Goal: Task Accomplishment & Management: Manage account settings

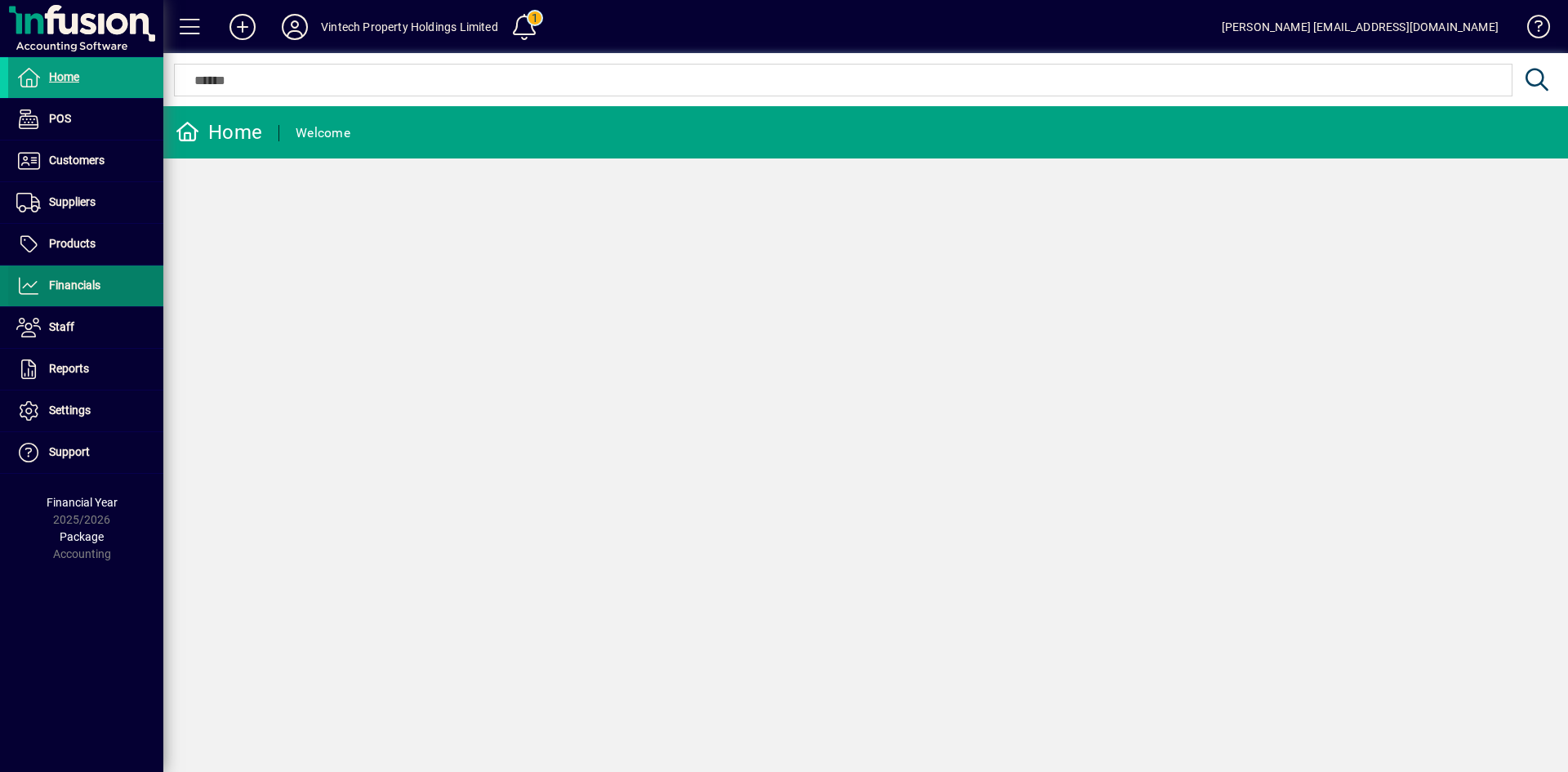
click at [99, 292] on span "Financials" at bounding box center [74, 284] width 52 height 13
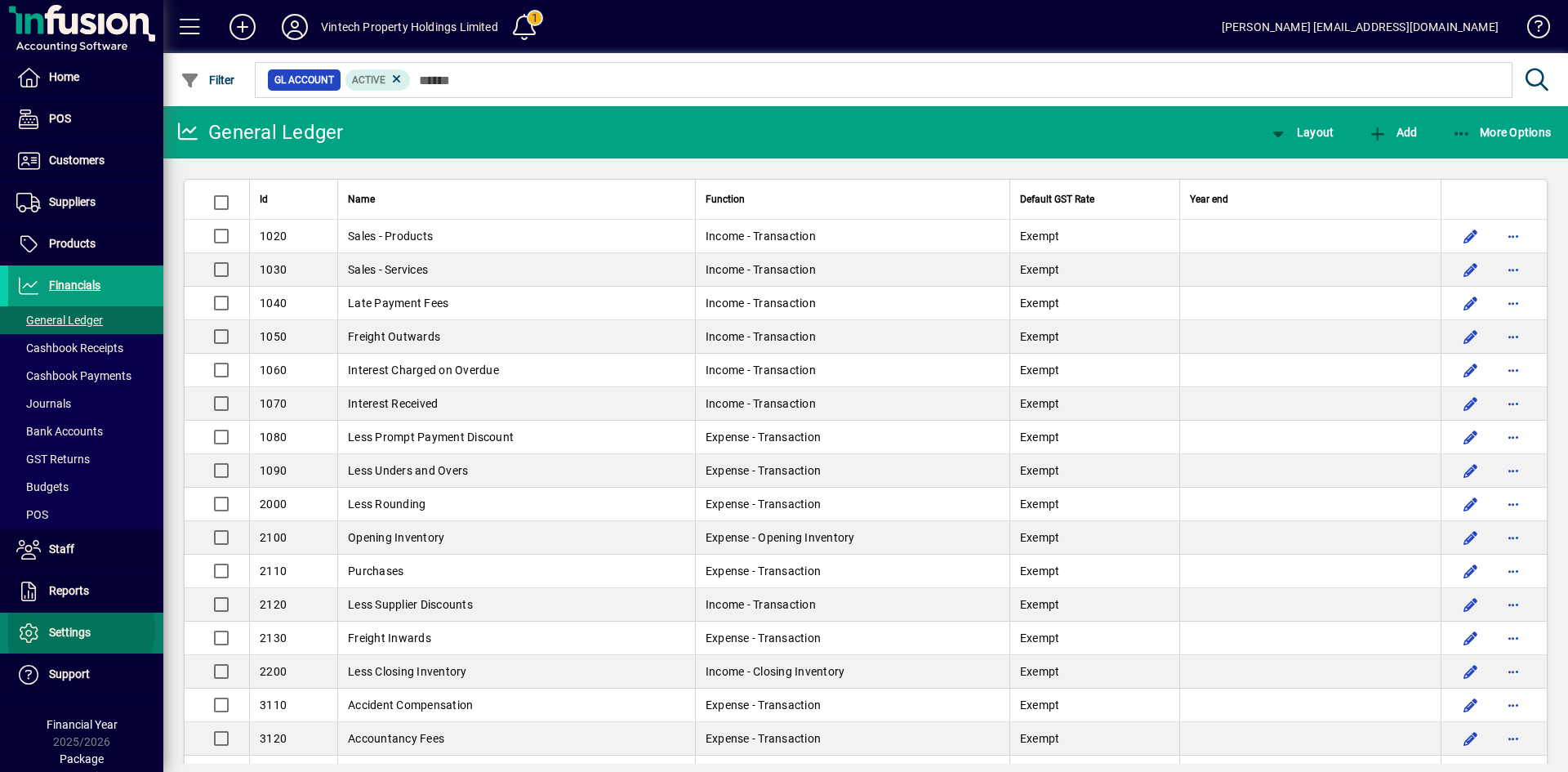
click at [74, 629] on span "Settings" at bounding box center [69, 632] width 42 height 13
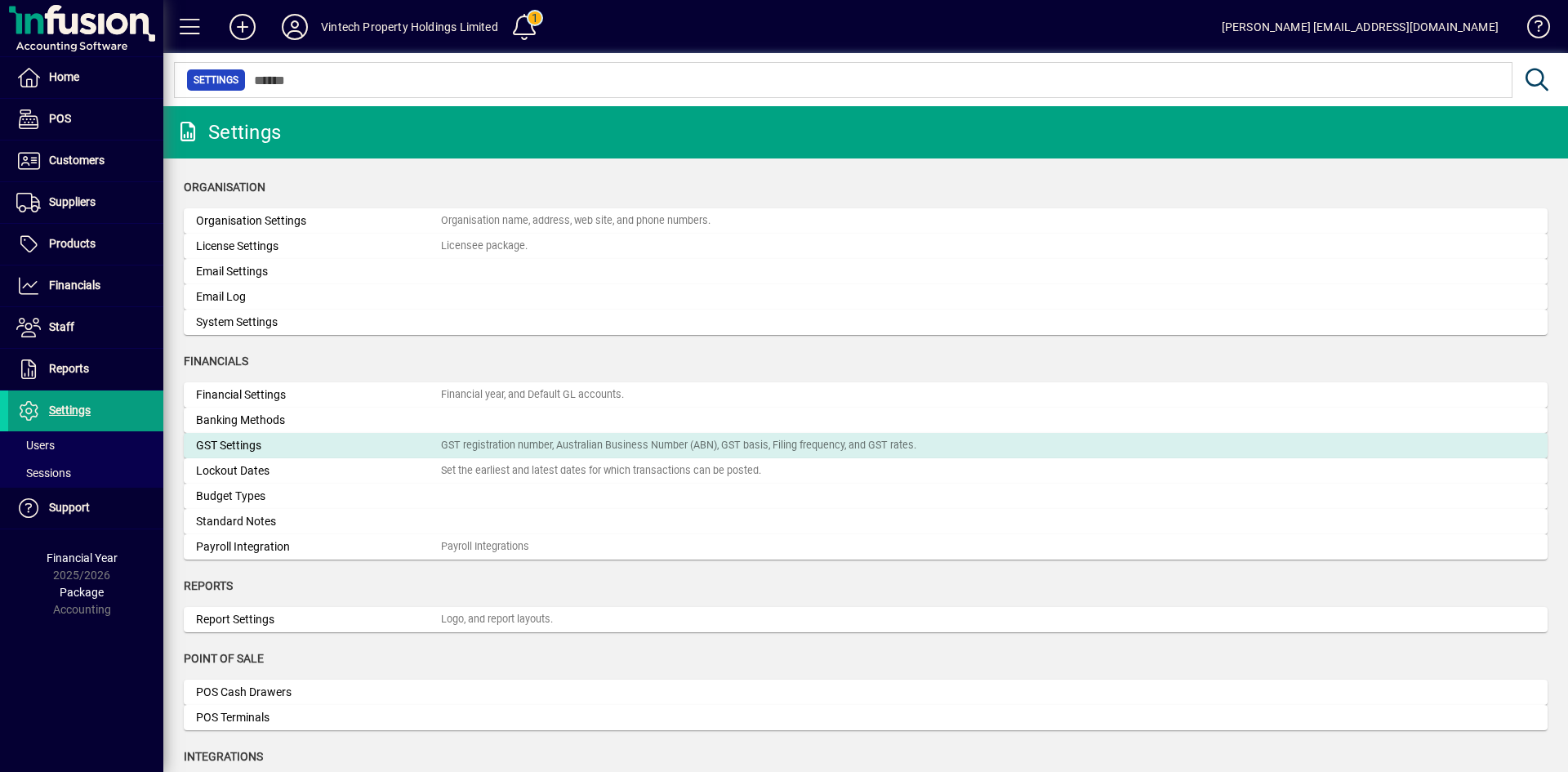
click at [346, 442] on div "GST Settings" at bounding box center [318, 446] width 245 height 18
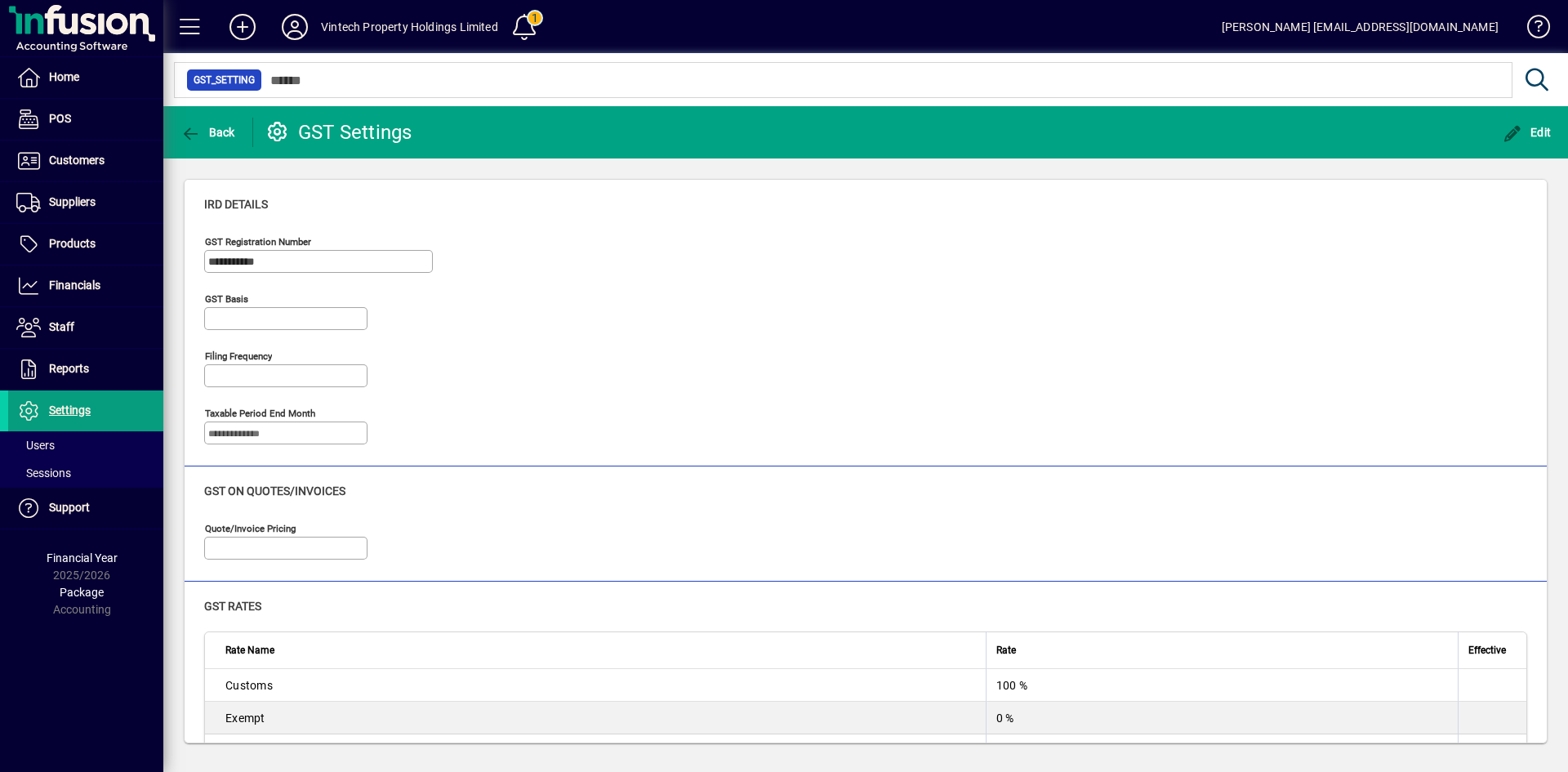
type input "*****"
type input "**********"
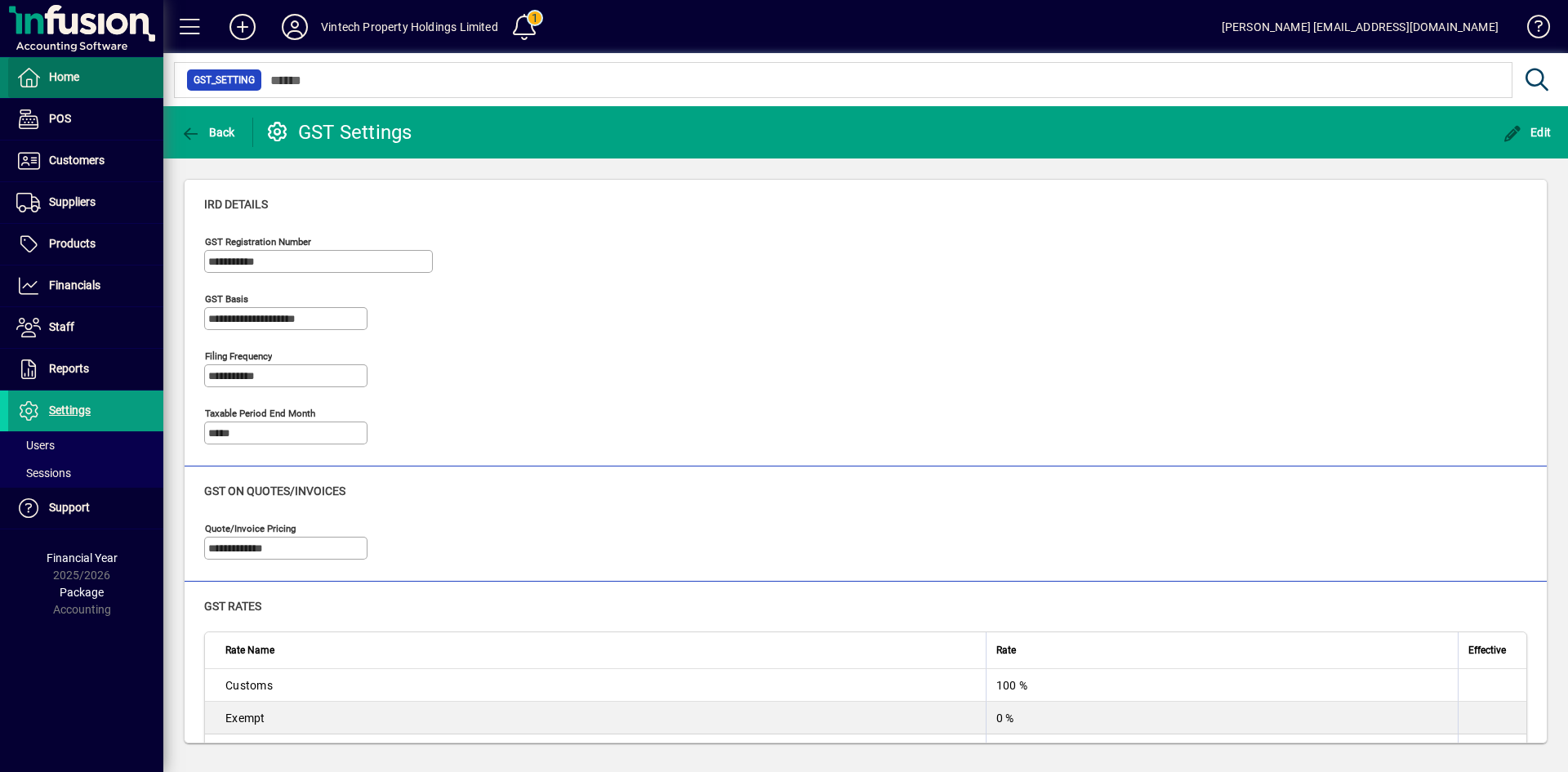
click at [97, 81] on span at bounding box center [85, 78] width 155 height 39
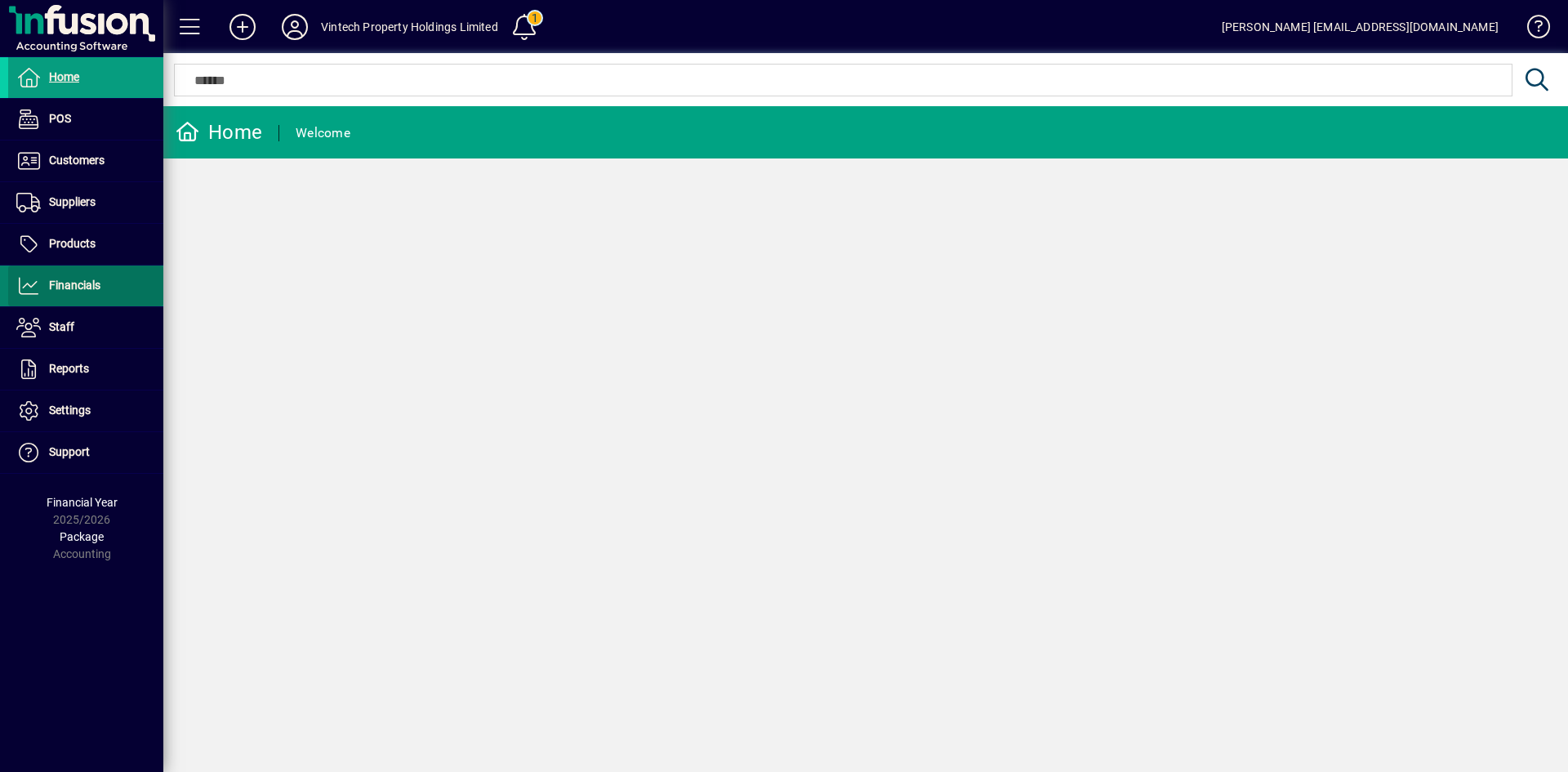
click at [95, 297] on span at bounding box center [85, 286] width 155 height 39
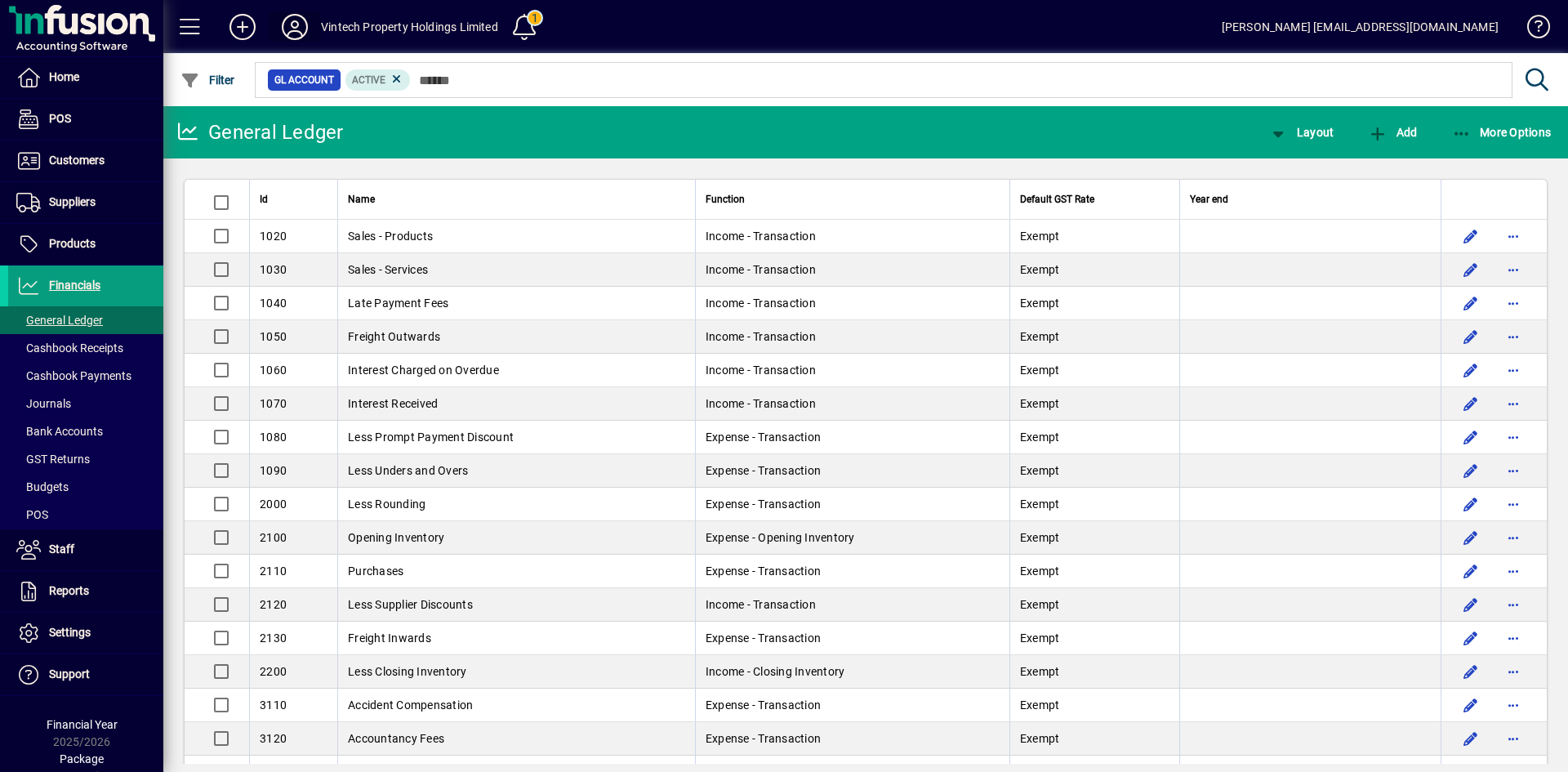
click at [304, 29] on icon at bounding box center [295, 26] width 33 height 26
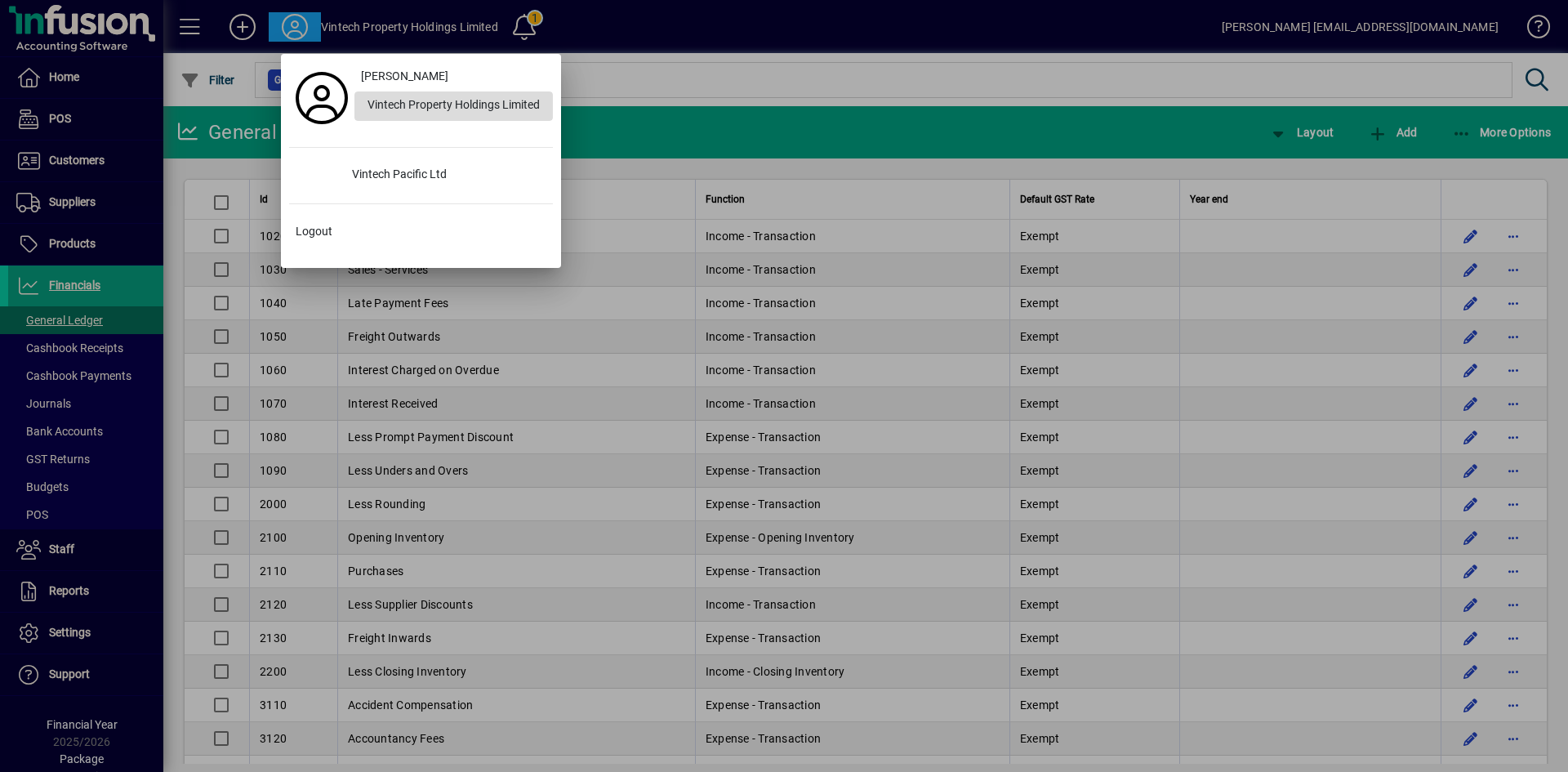
click at [435, 111] on div "Vintech Property Holdings Limited" at bounding box center [454, 106] width 199 height 29
click at [701, 124] on div at bounding box center [784, 386] width 1568 height 772
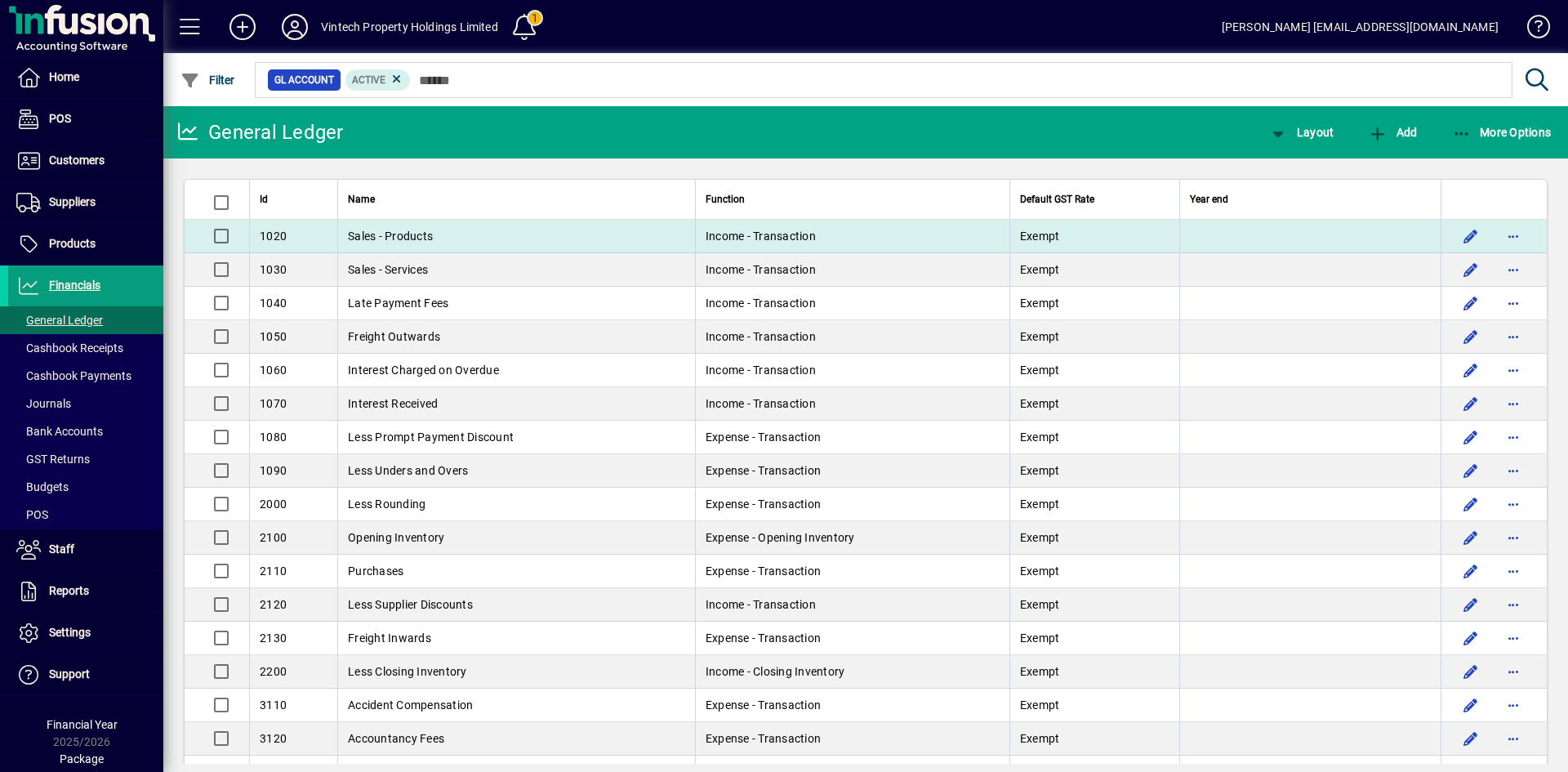
click at [404, 238] on span "Sales - Products" at bounding box center [389, 236] width 85 height 13
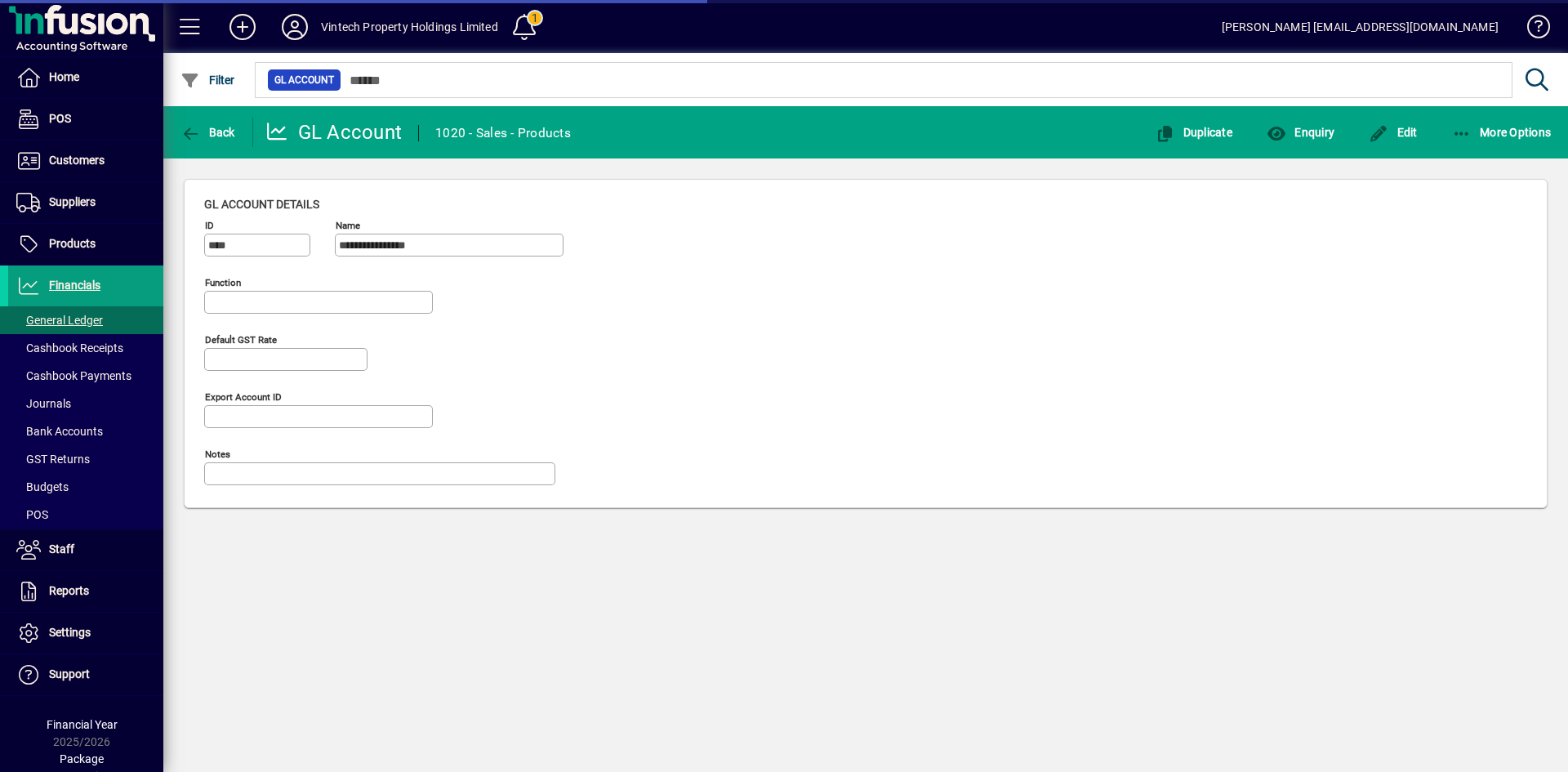
type input "**********"
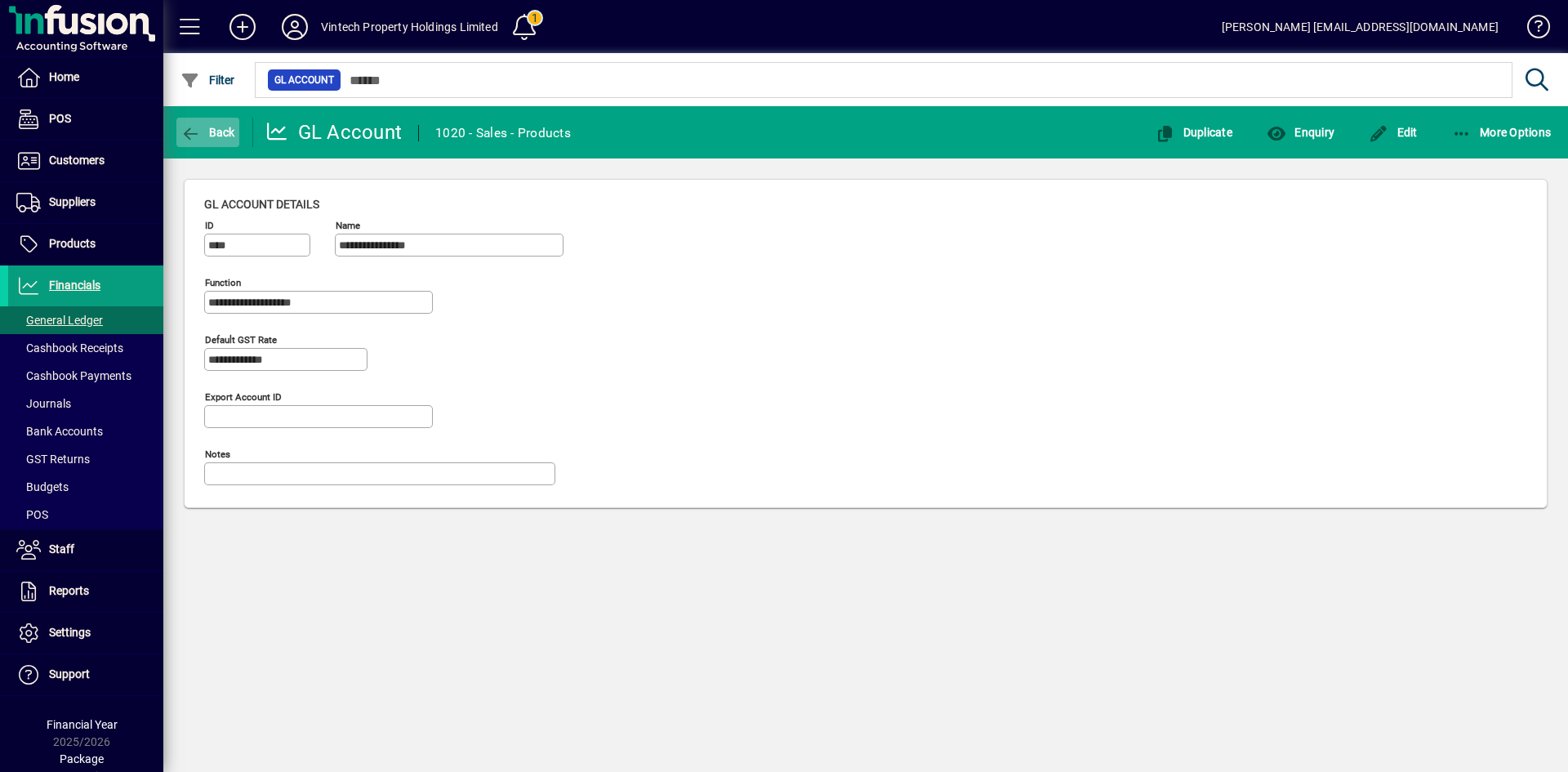
click at [200, 123] on span "button" at bounding box center [207, 132] width 63 height 39
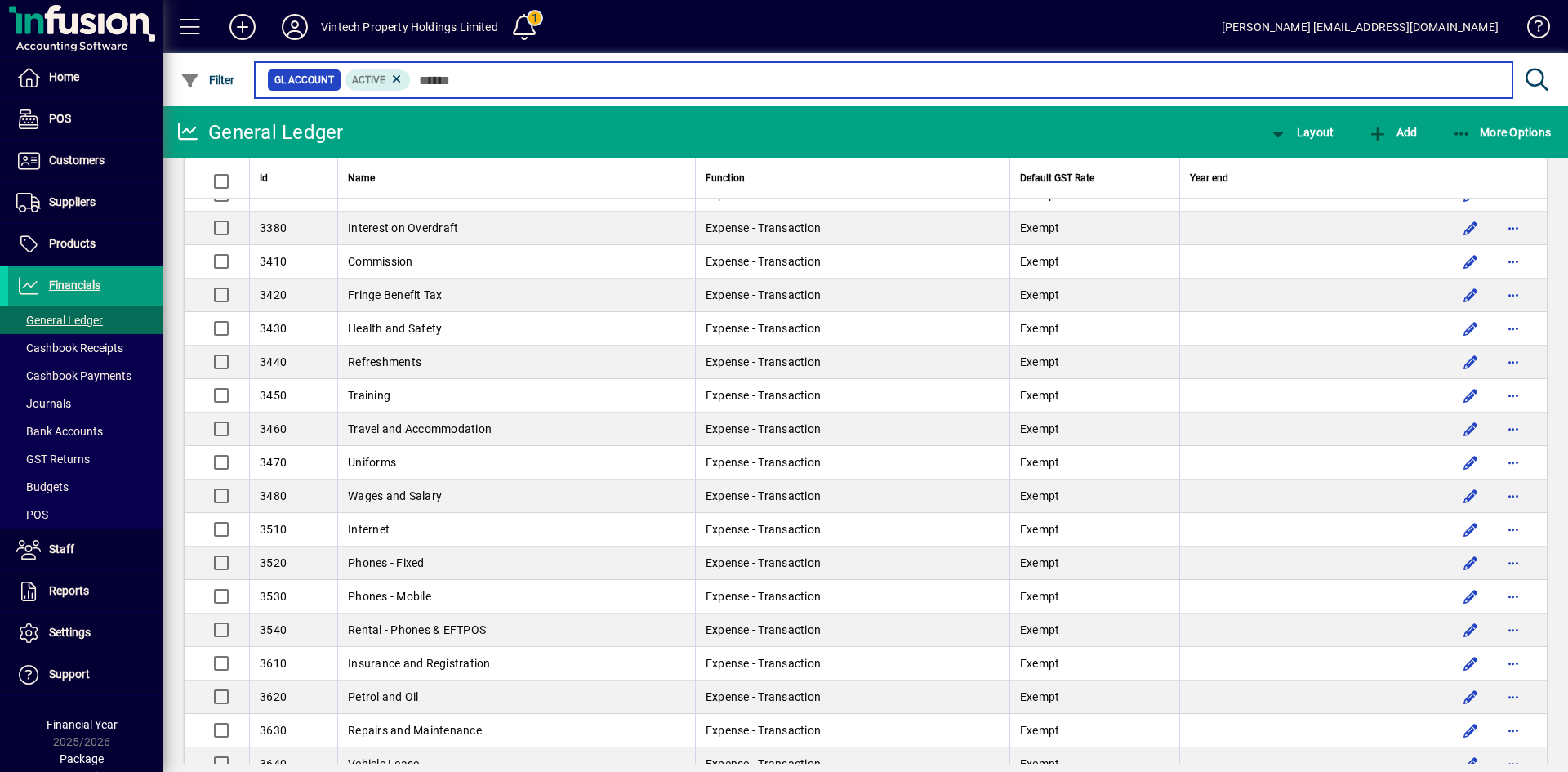
scroll to position [1306, 0]
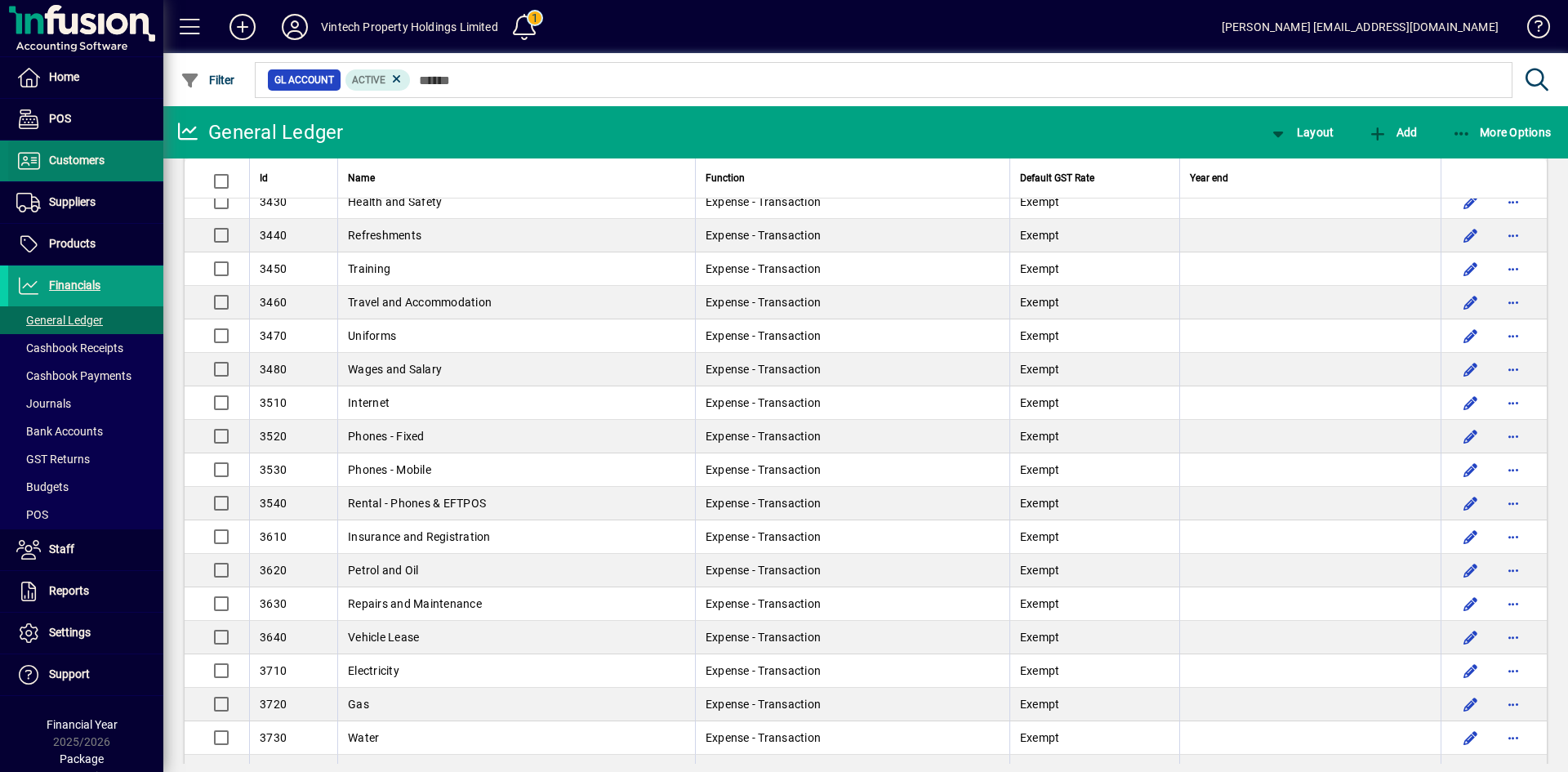
click at [82, 170] on span at bounding box center [85, 161] width 155 height 39
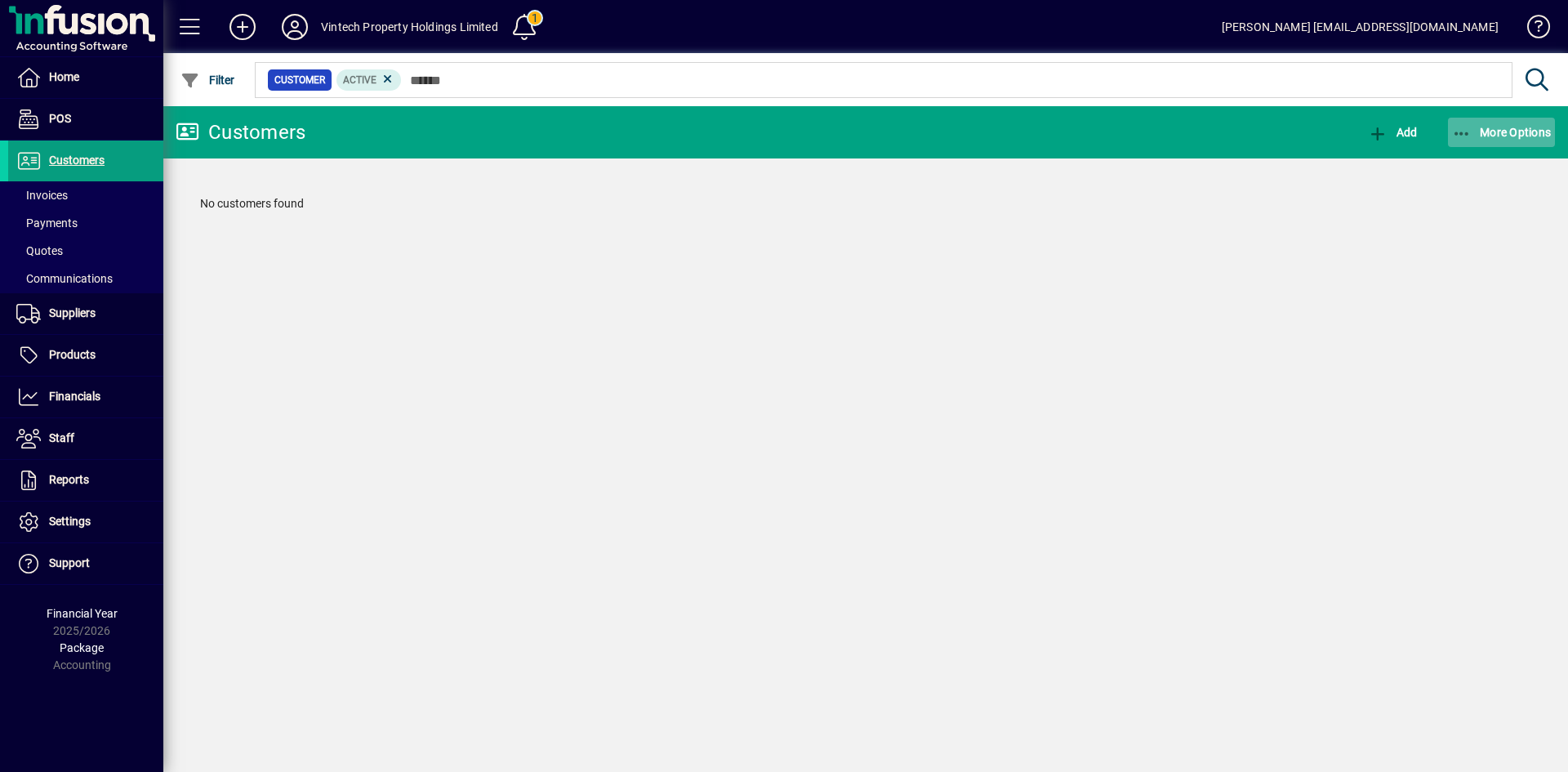
click at [1530, 129] on span "More Options" at bounding box center [1502, 131] width 99 height 13
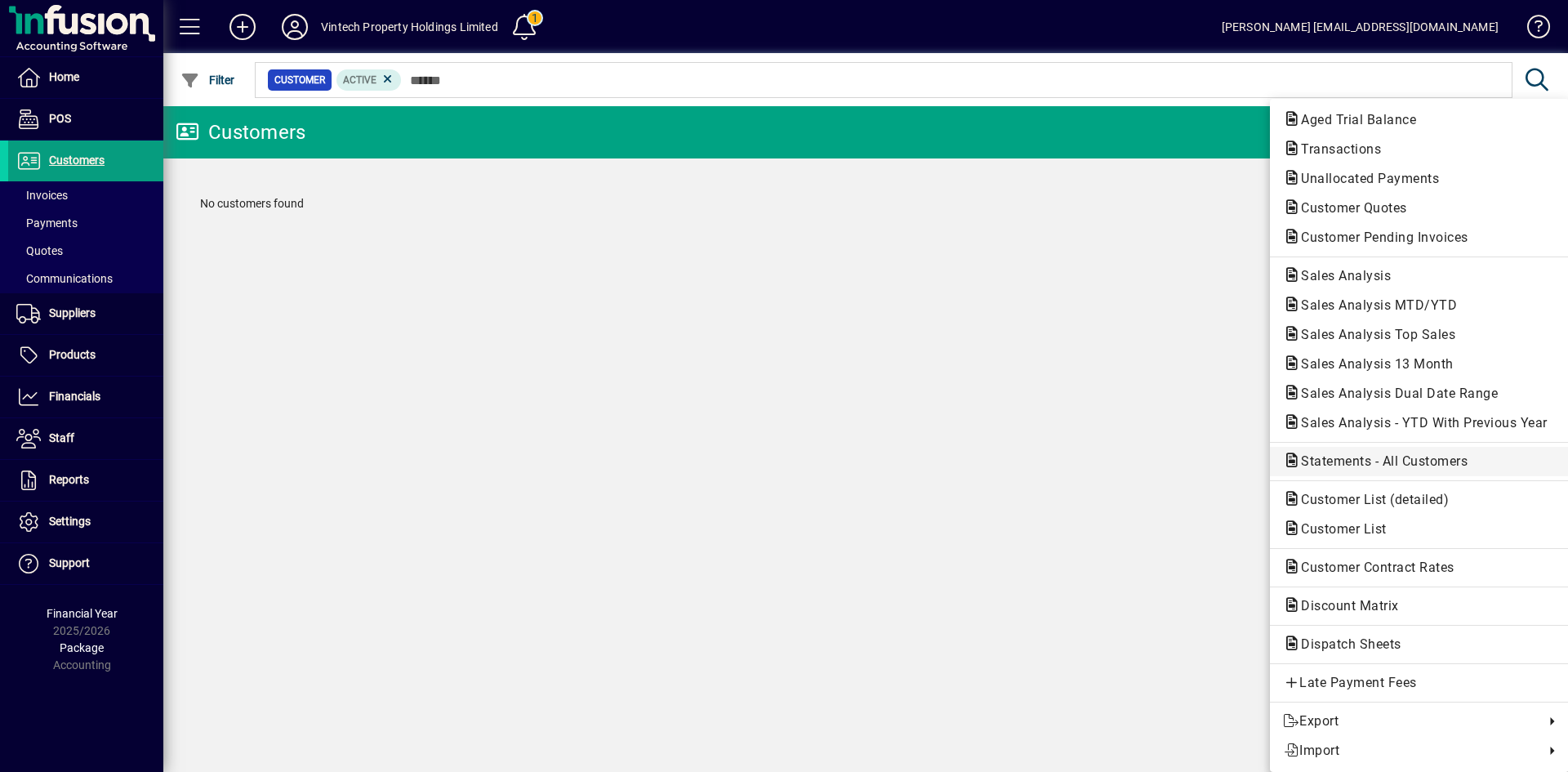
click at [1363, 461] on span "Statements - All Customers" at bounding box center [1379, 461] width 193 height 16
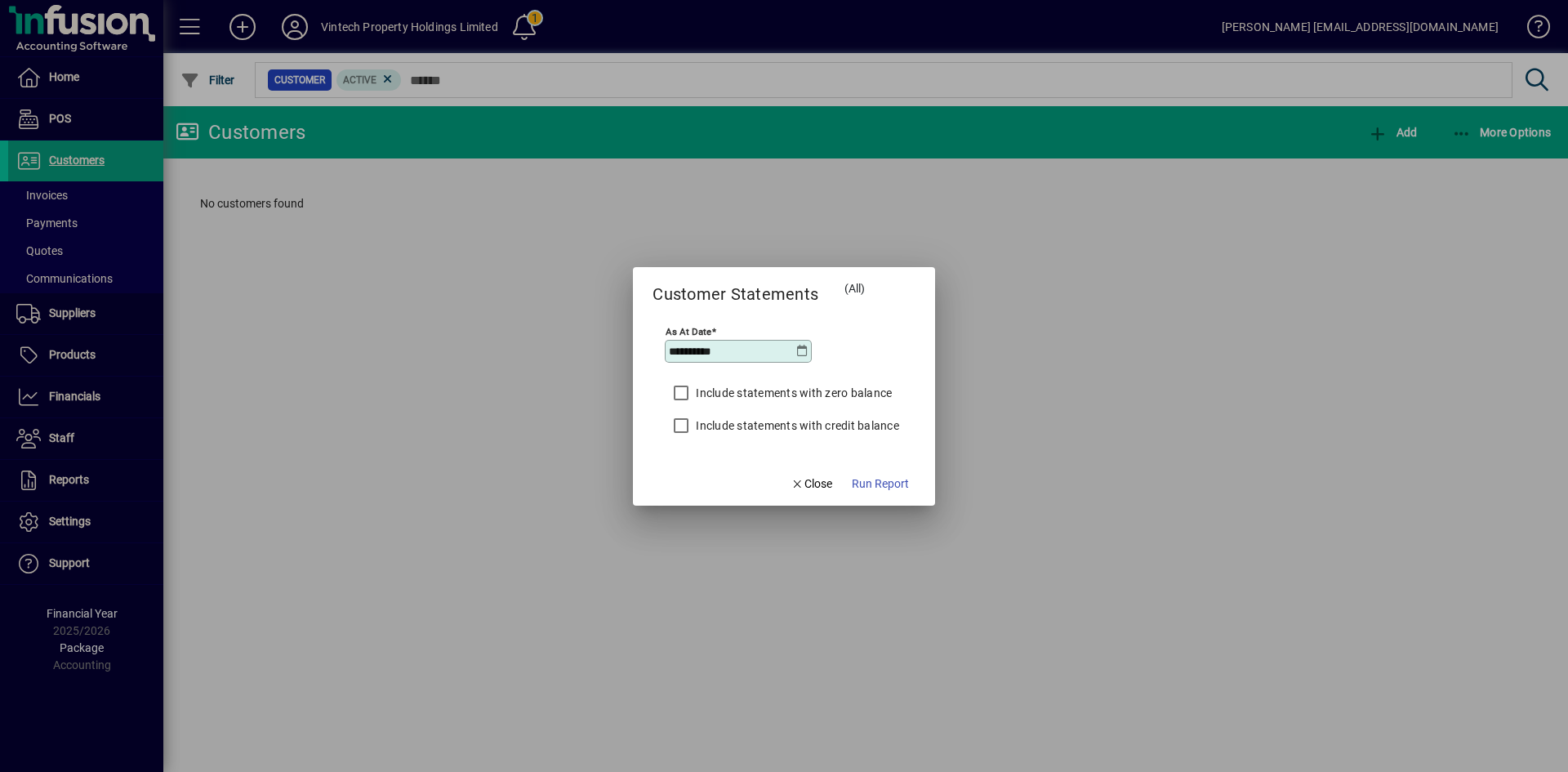
click at [794, 354] on input "**********" at bounding box center [732, 350] width 127 height 13
click at [804, 350] on icon at bounding box center [802, 350] width 13 height 13
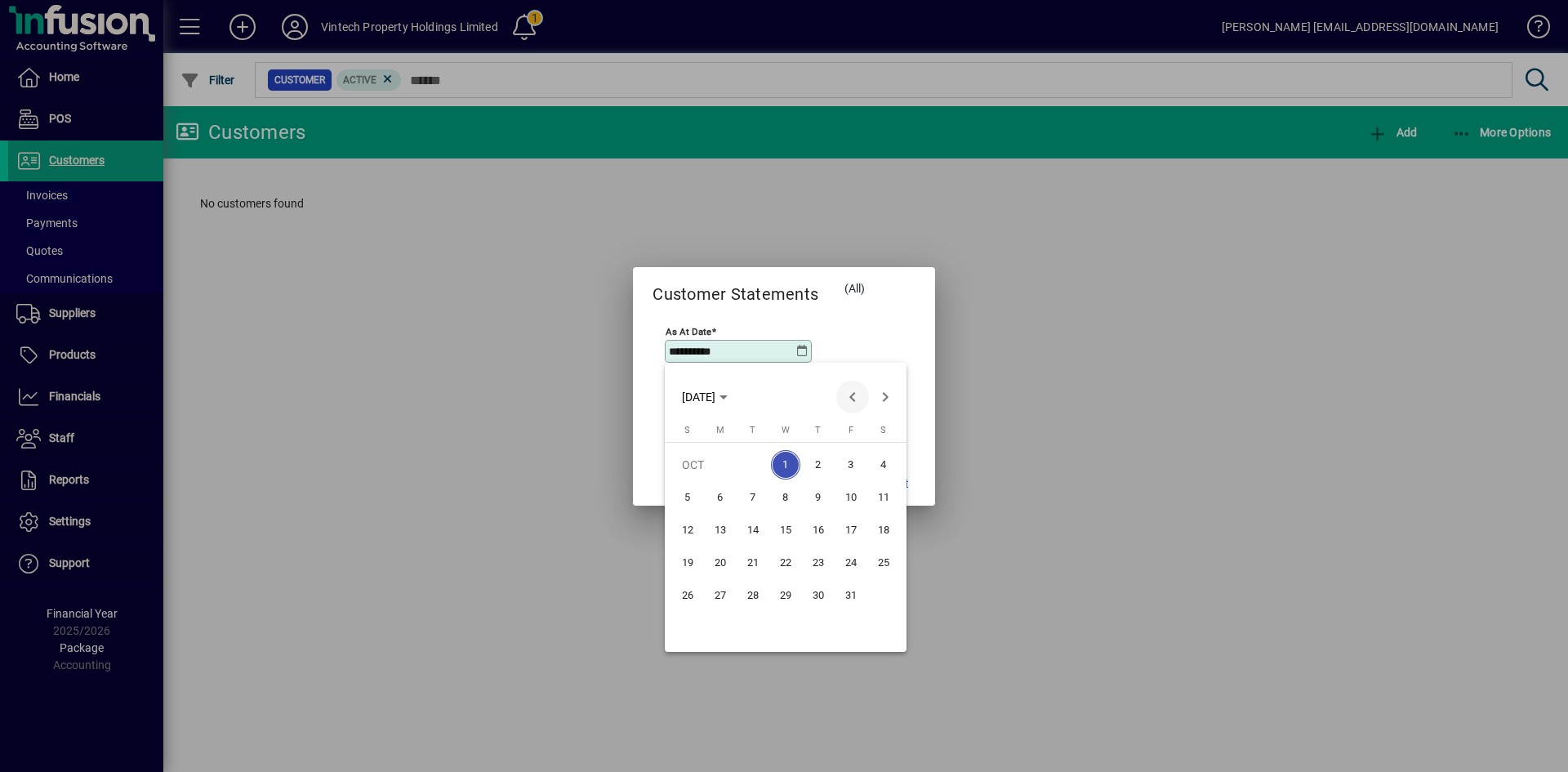
click at [855, 398] on span "Previous month" at bounding box center [853, 397] width 33 height 33
drag, startPoint x: 931, startPoint y: 421, endPoint x: 910, endPoint y: 462, distance: 46.1
click at [931, 423] on div at bounding box center [784, 386] width 1568 height 772
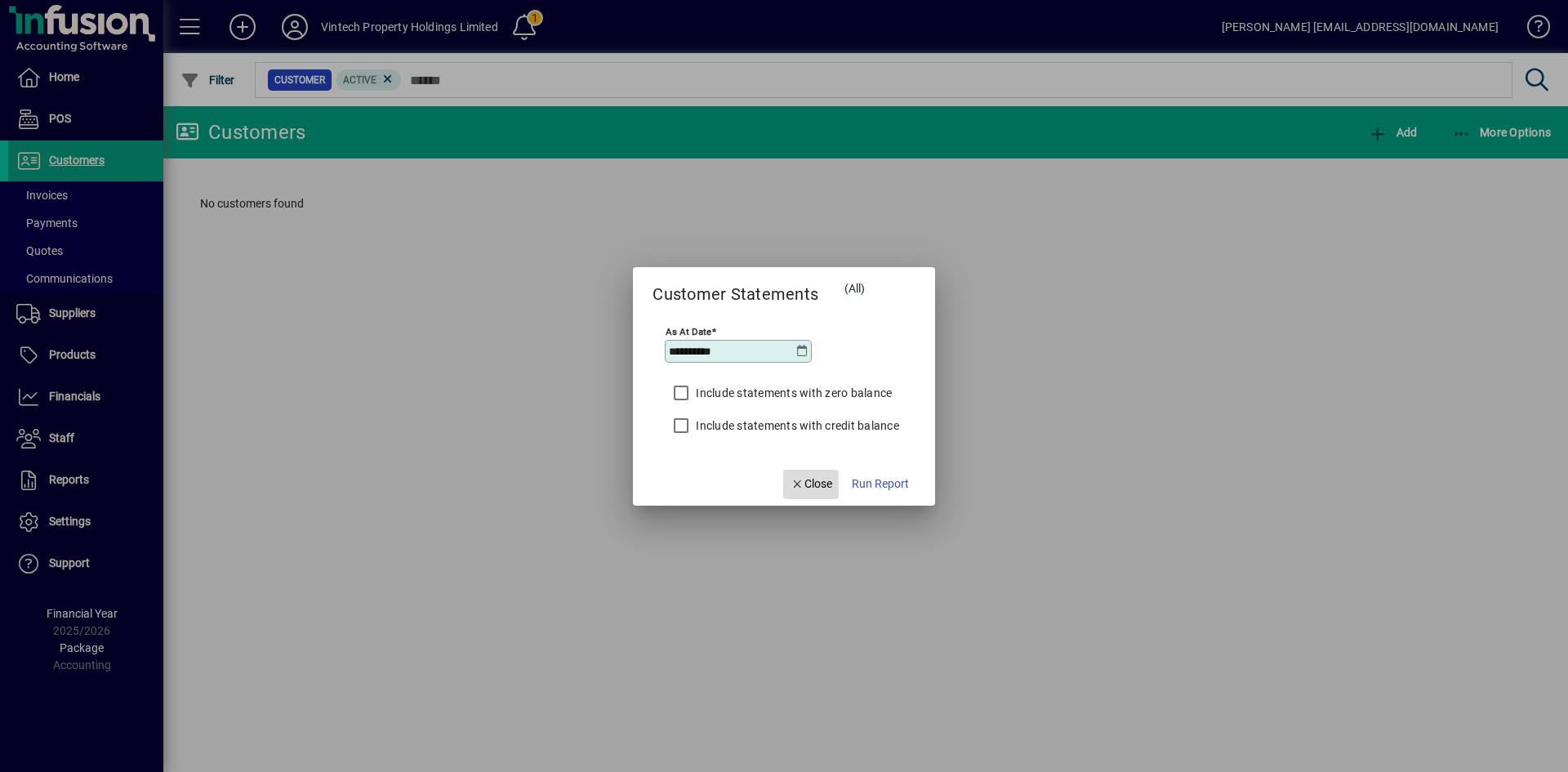
click at [805, 481] on span "Close" at bounding box center [811, 484] width 43 height 18
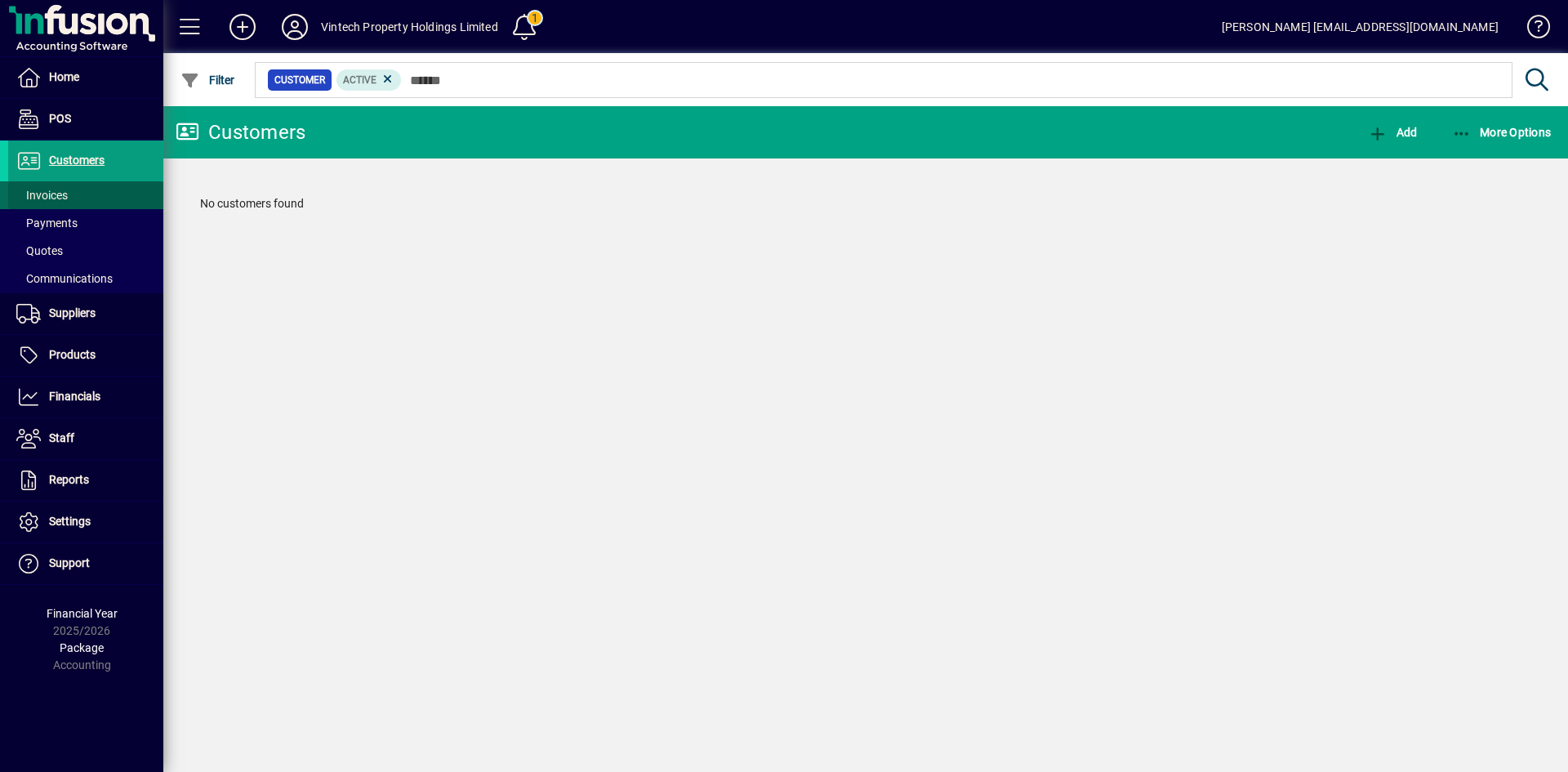
click at [95, 191] on span at bounding box center [85, 195] width 155 height 39
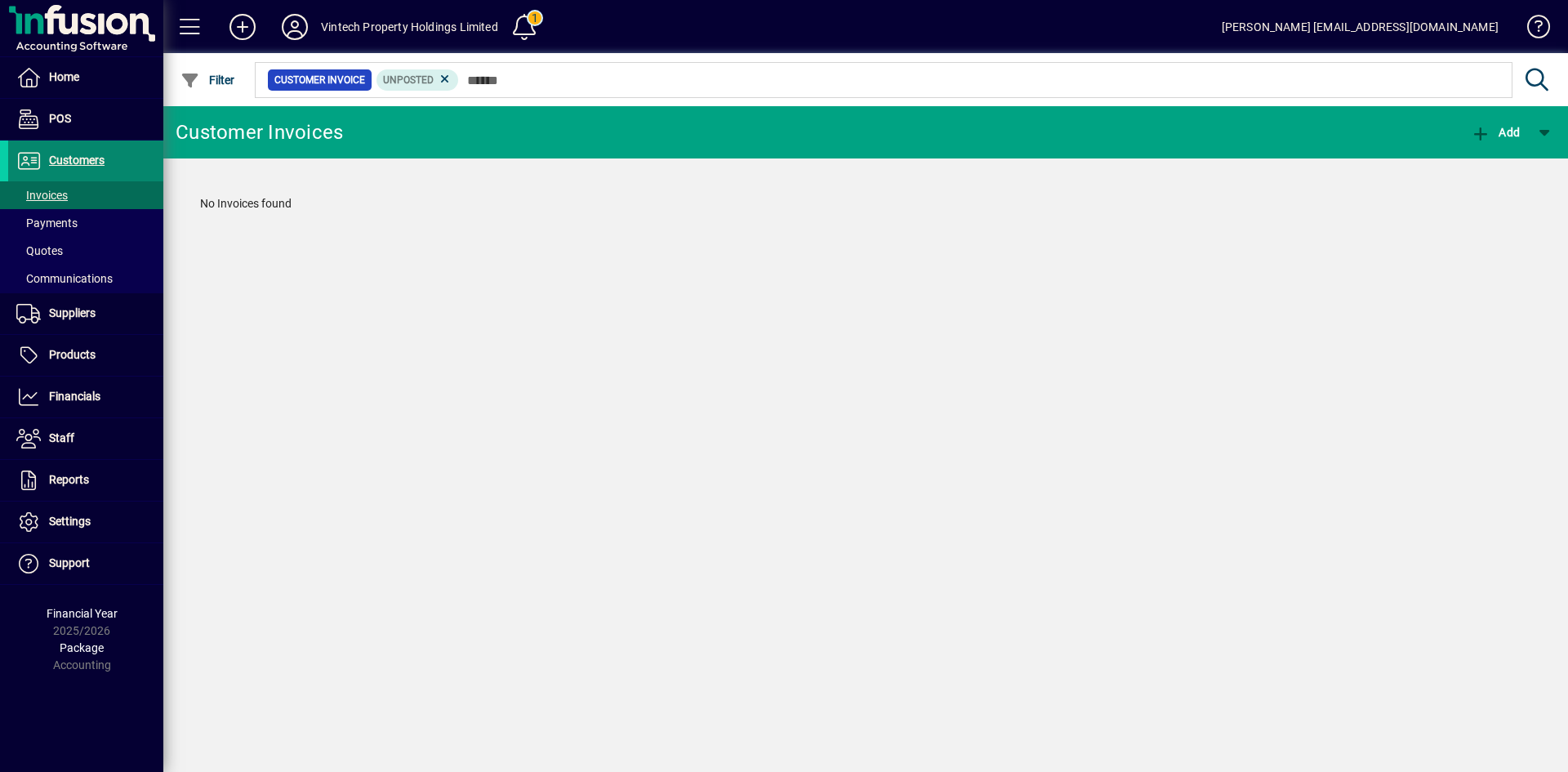
click at [96, 159] on span "Customers" at bounding box center [76, 160] width 55 height 13
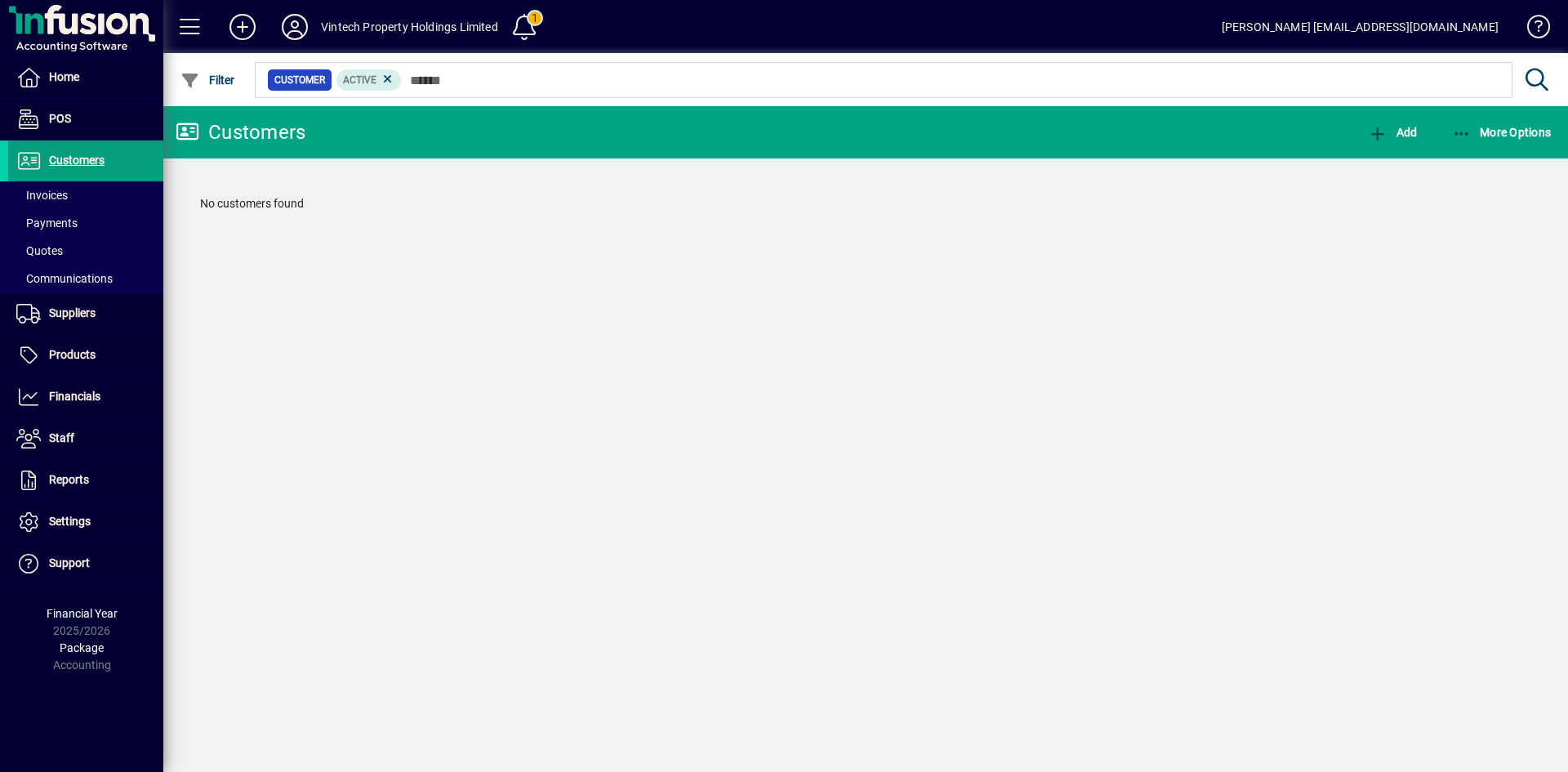
click at [293, 23] on icon at bounding box center [295, 26] width 33 height 26
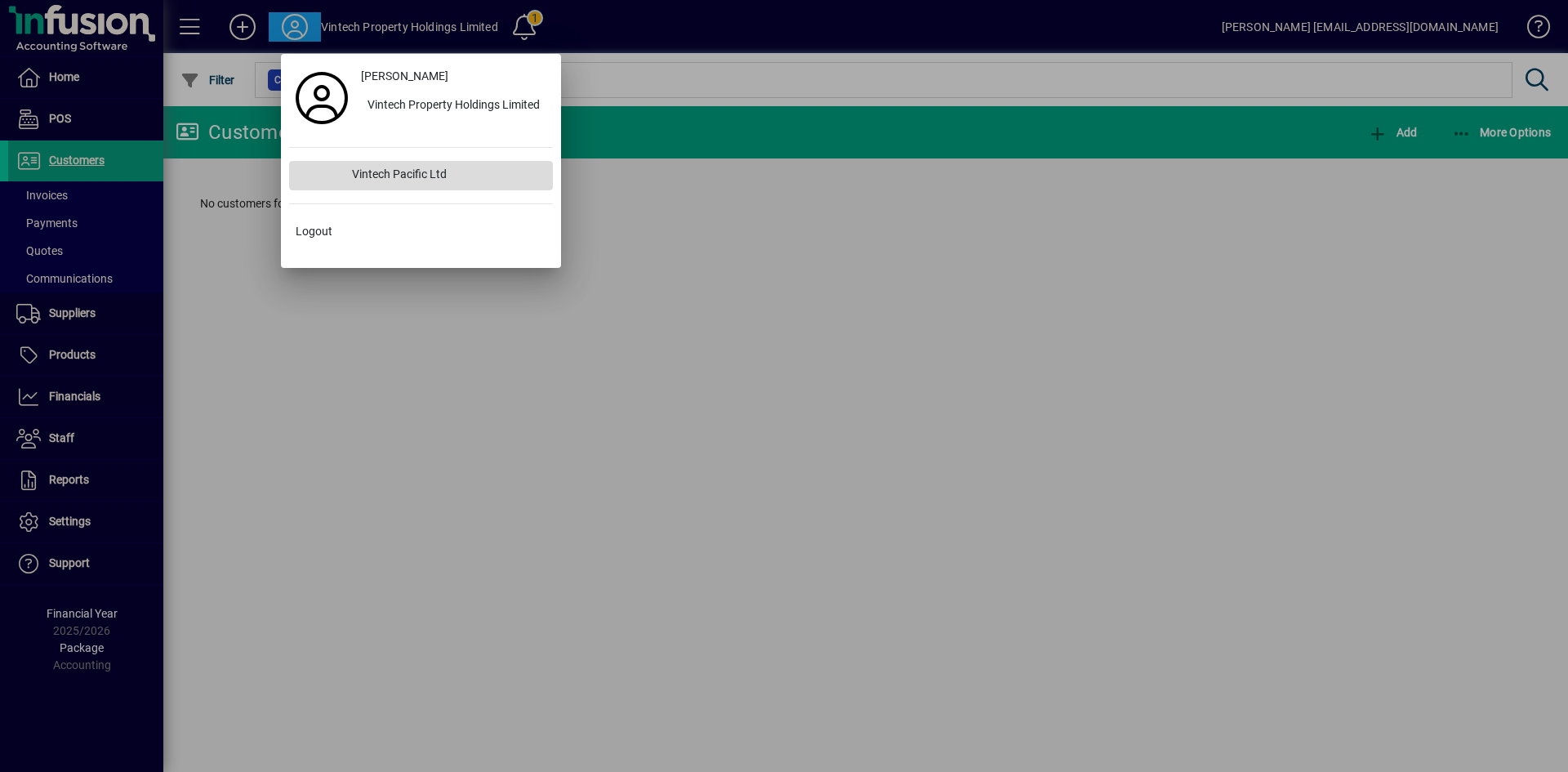
click at [417, 171] on div "Vintech Pacific Ltd" at bounding box center [446, 175] width 214 height 29
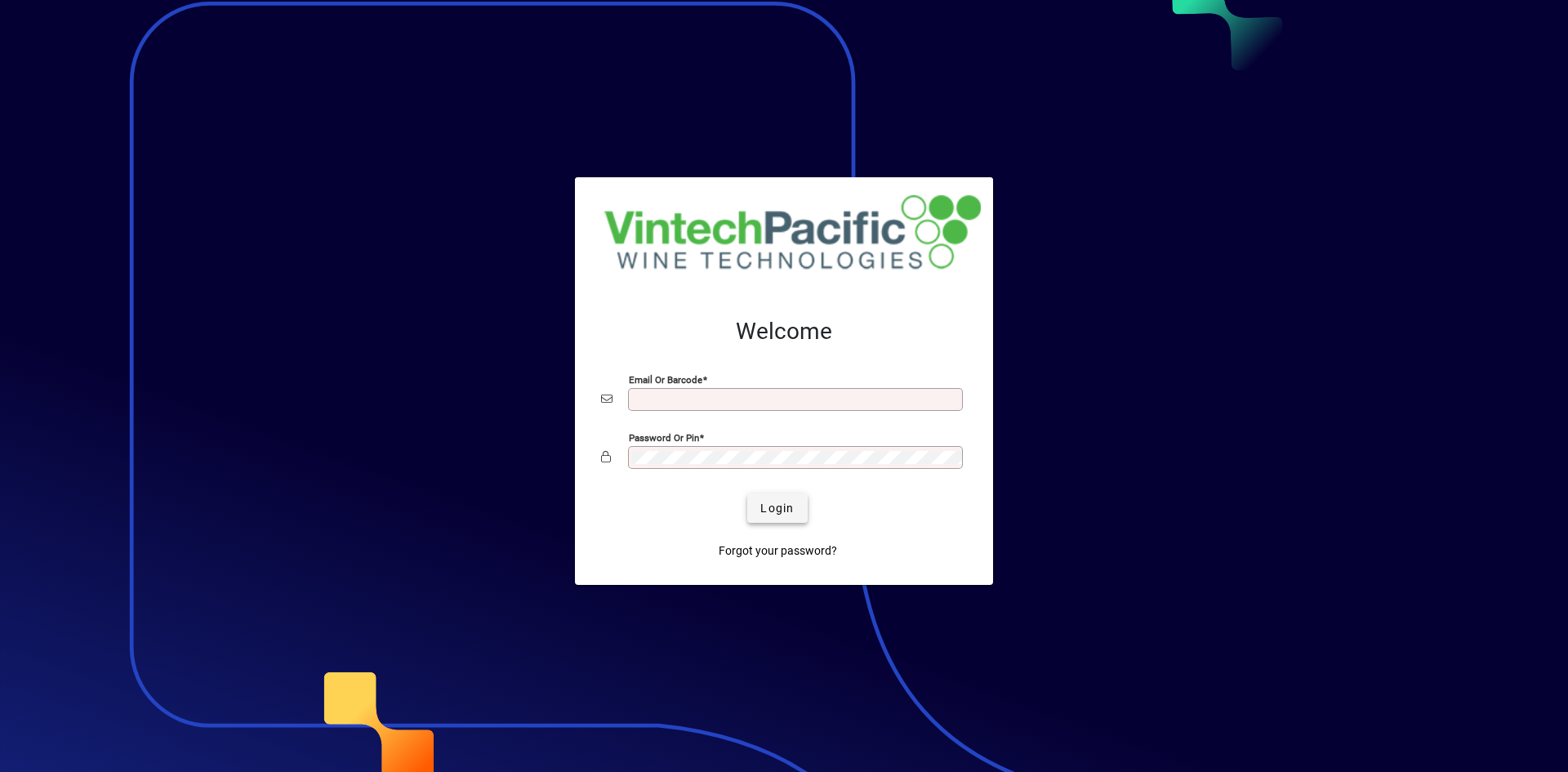
type input "**********"
click at [780, 516] on span "Login" at bounding box center [777, 508] width 33 height 18
